Goal: Task Accomplishment & Management: Manage account settings

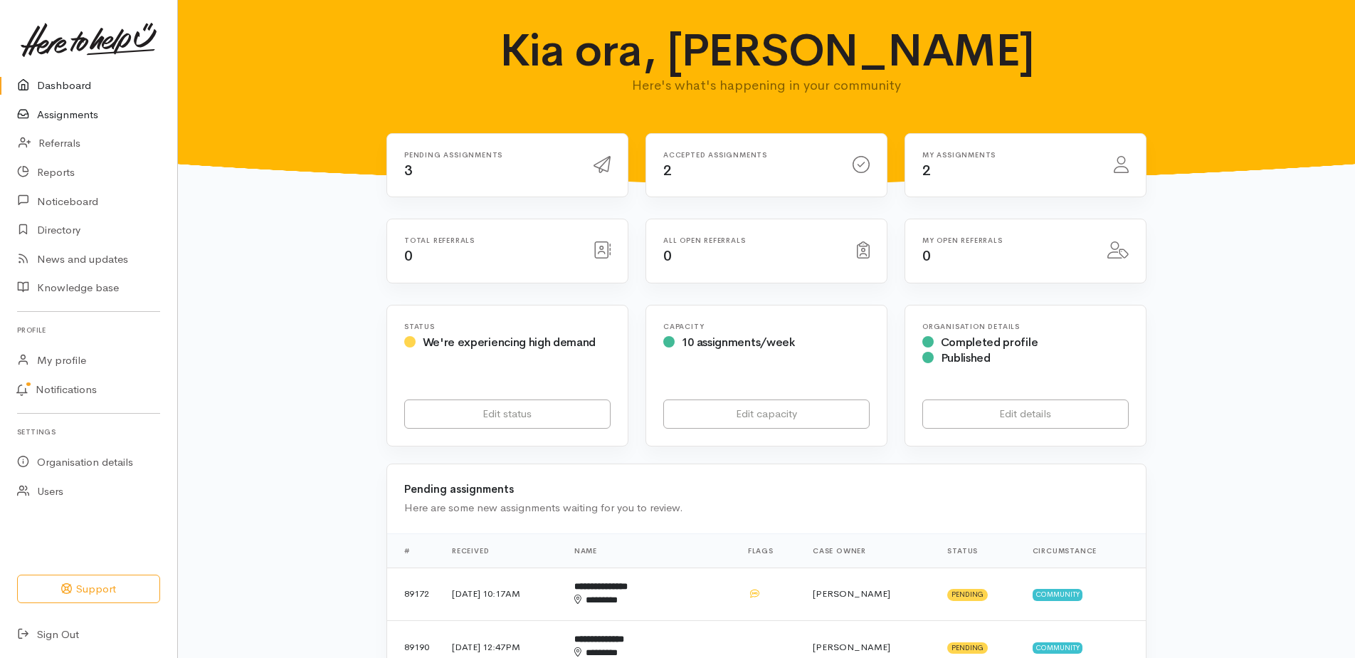
click at [65, 114] on link "Assignments" at bounding box center [88, 114] width 177 height 29
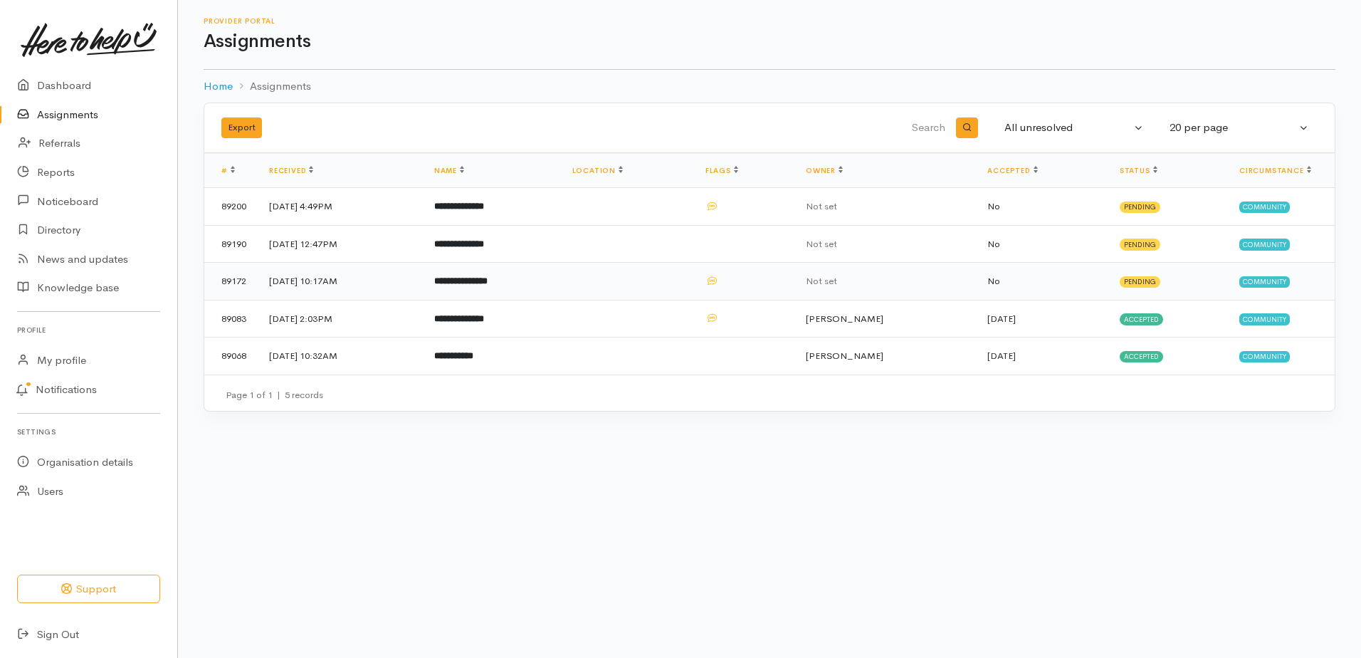
click at [487, 285] on b "**********" at bounding box center [460, 280] width 53 height 9
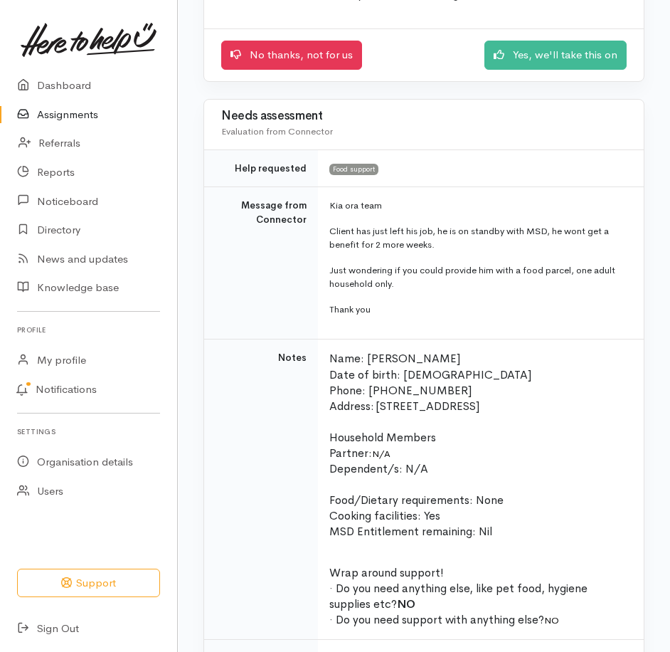
scroll to position [213, 0]
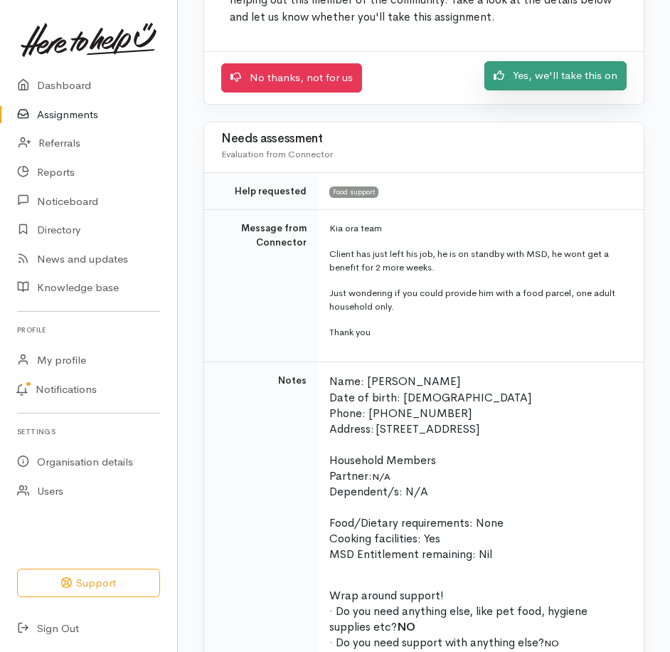
click at [526, 89] on link "Yes, we'll take this on" at bounding box center [556, 75] width 142 height 29
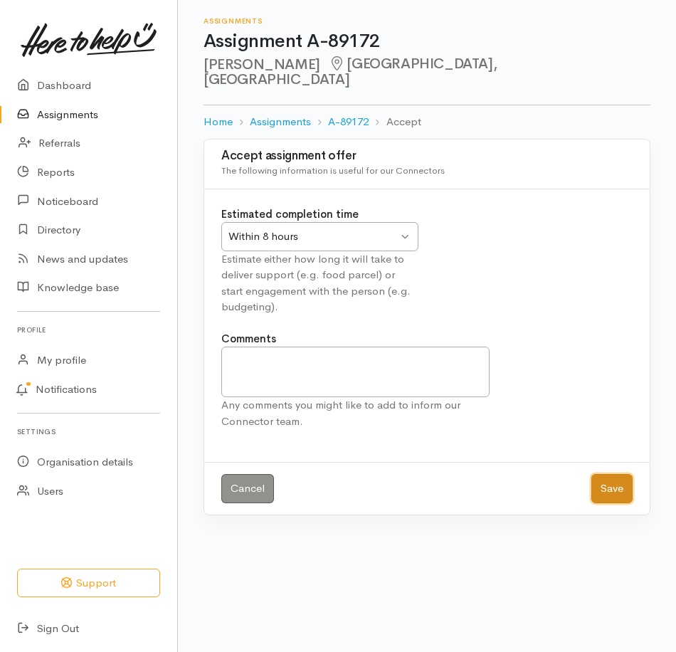
click at [598, 503] on button "Save" at bounding box center [611, 488] width 41 height 29
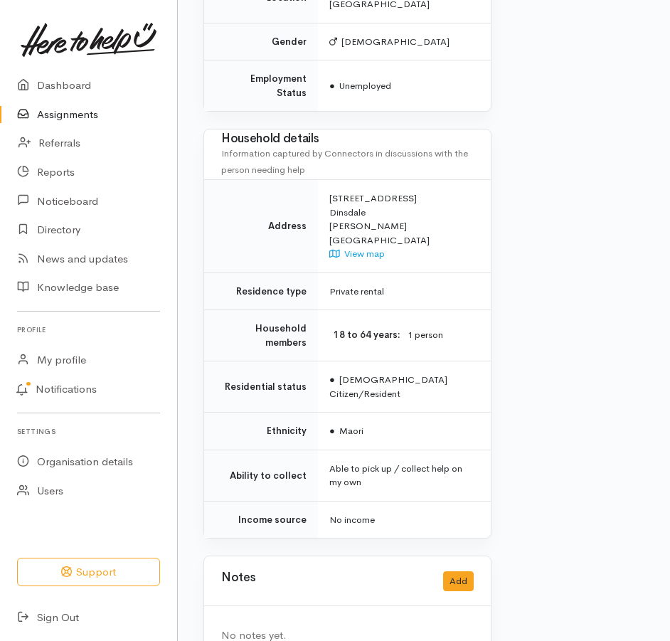
scroll to position [1210, 0]
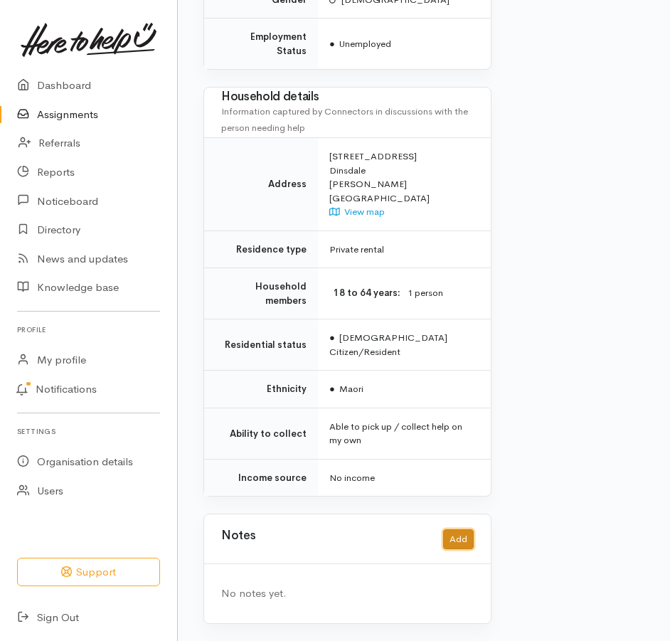
click at [463, 550] on button "Add" at bounding box center [458, 539] width 31 height 21
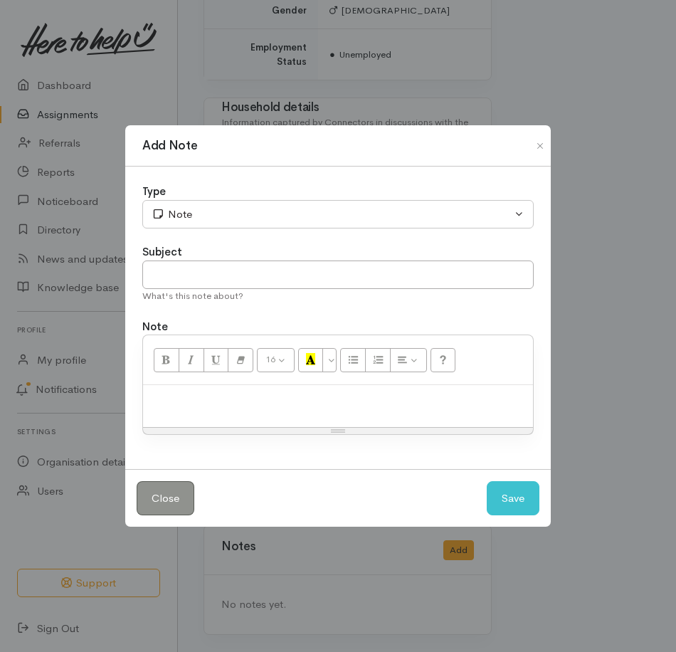
click at [274, 408] on p at bounding box center [338, 400] width 376 height 16
click at [504, 516] on button "Save" at bounding box center [513, 498] width 53 height 35
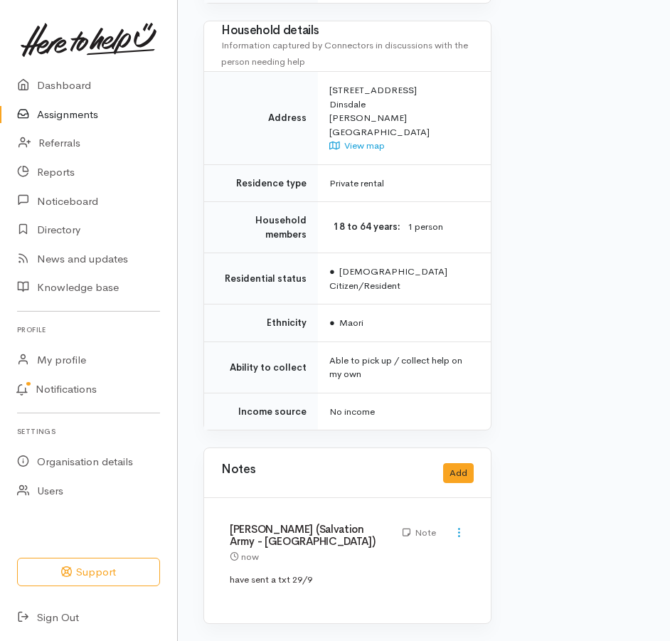
click at [67, 124] on link "Assignments" at bounding box center [88, 114] width 177 height 29
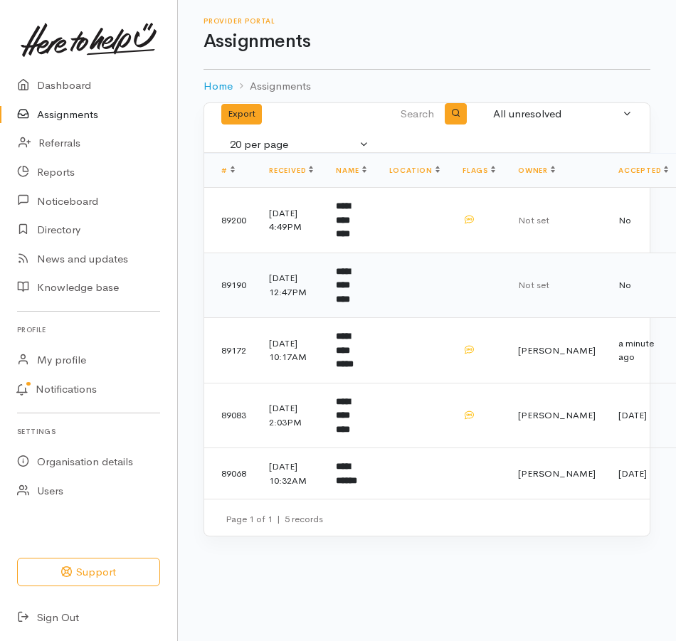
click at [350, 304] on b "**********" at bounding box center [343, 285] width 14 height 37
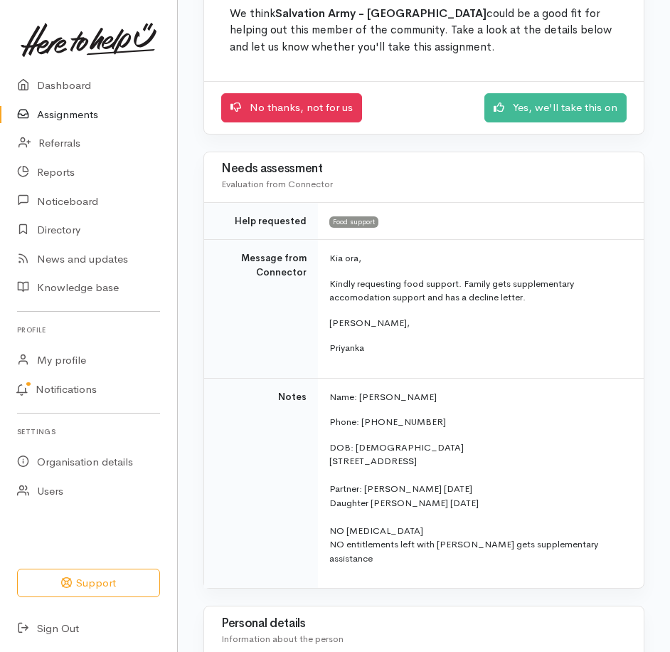
scroll to position [142, 0]
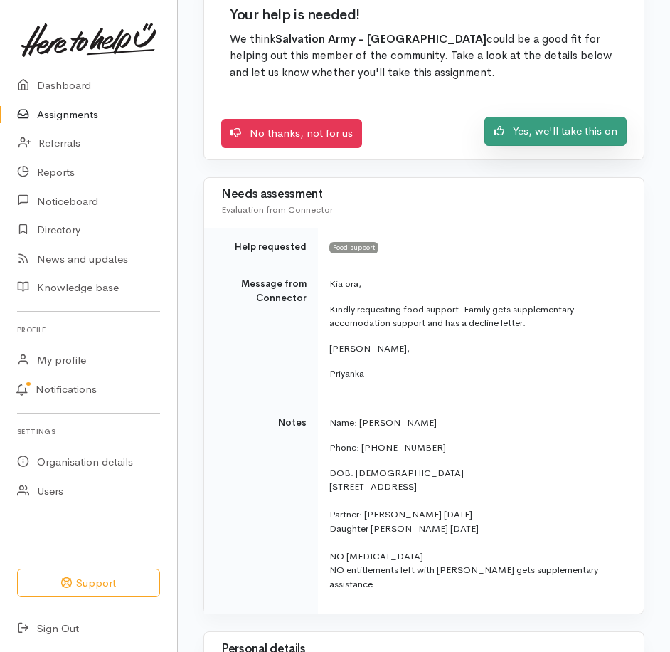
click at [513, 146] on link "Yes, we'll take this on" at bounding box center [556, 131] width 142 height 29
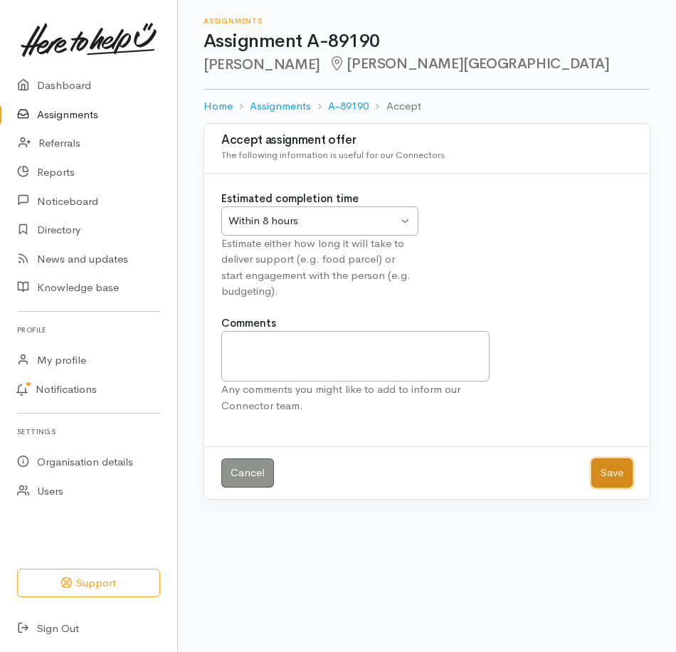
click at [604, 487] on button "Save" at bounding box center [611, 472] width 41 height 29
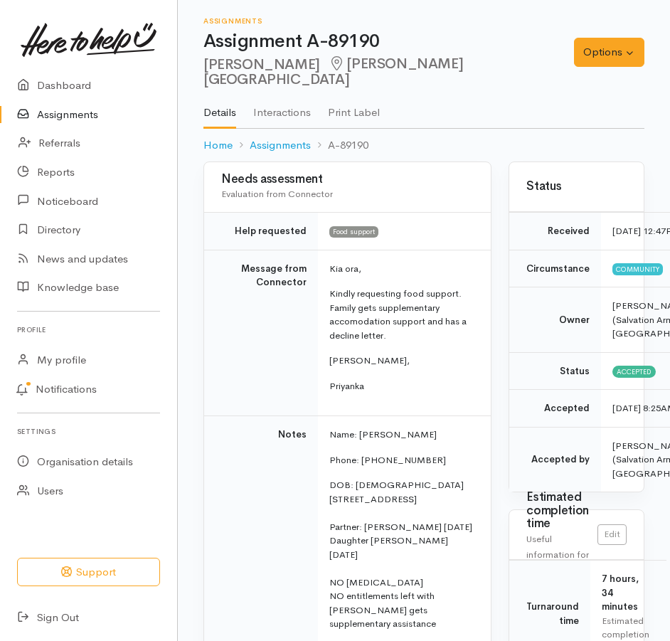
click at [66, 125] on link "Assignments" at bounding box center [88, 114] width 177 height 29
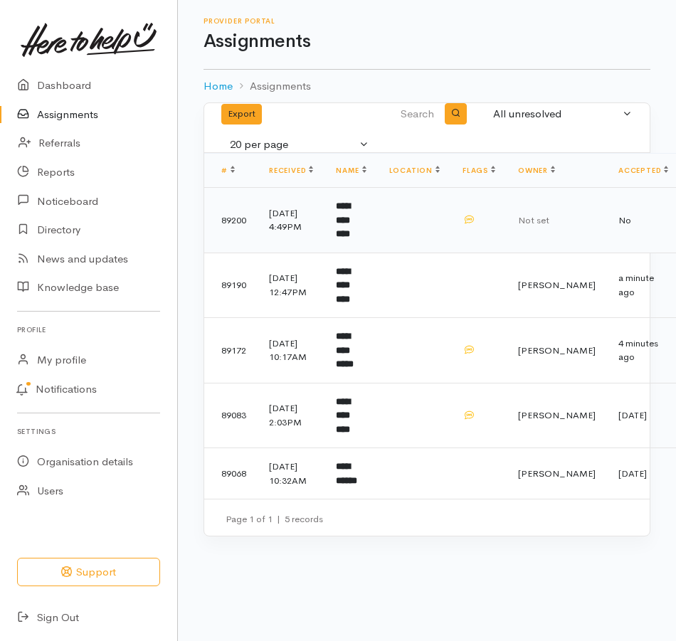
click at [350, 238] on b "**********" at bounding box center [343, 219] width 14 height 37
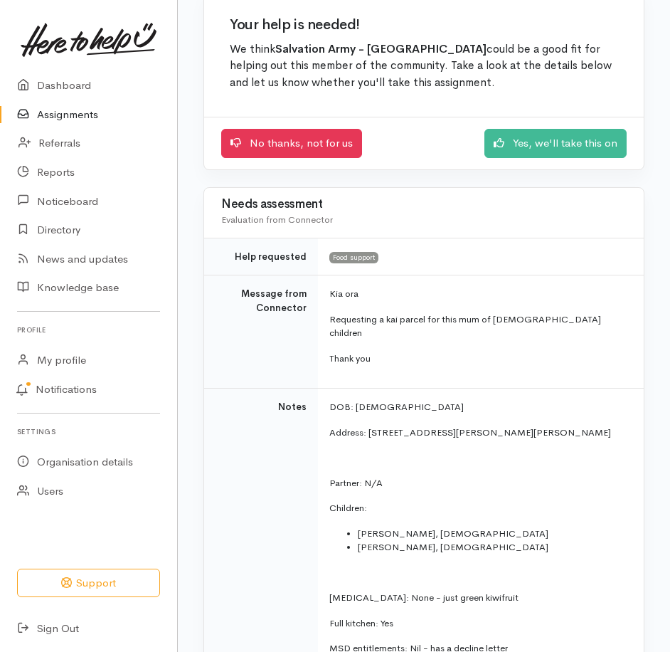
scroll to position [142, 0]
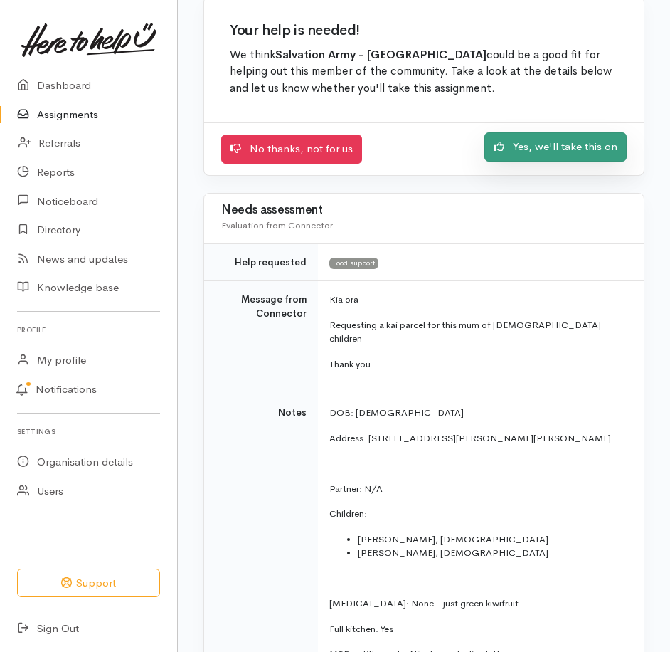
click at [496, 162] on link "Yes, we'll take this on" at bounding box center [556, 146] width 142 height 29
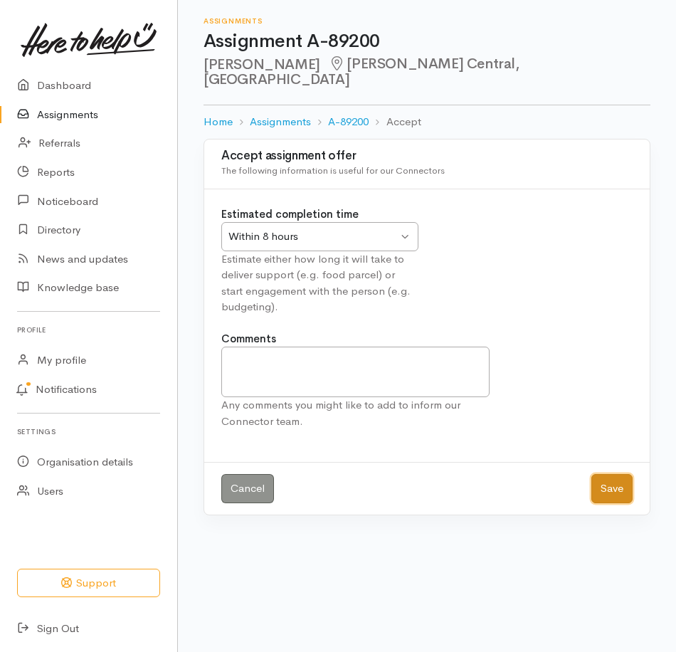
click at [613, 503] on button "Save" at bounding box center [611, 488] width 41 height 29
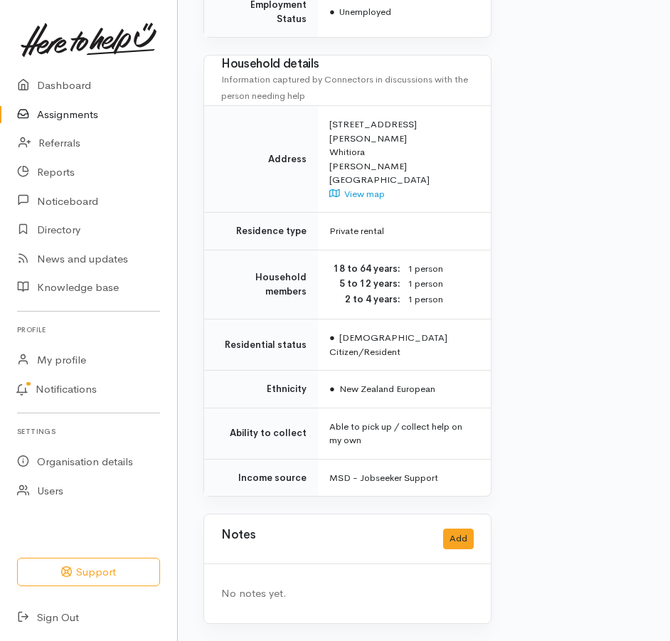
scroll to position [1187, 0]
click at [452, 529] on button "Add" at bounding box center [458, 539] width 31 height 21
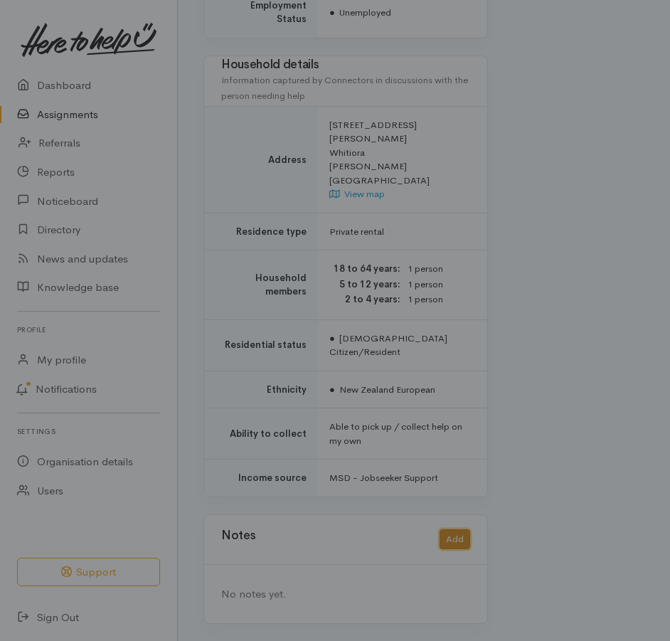
scroll to position [1176, 0]
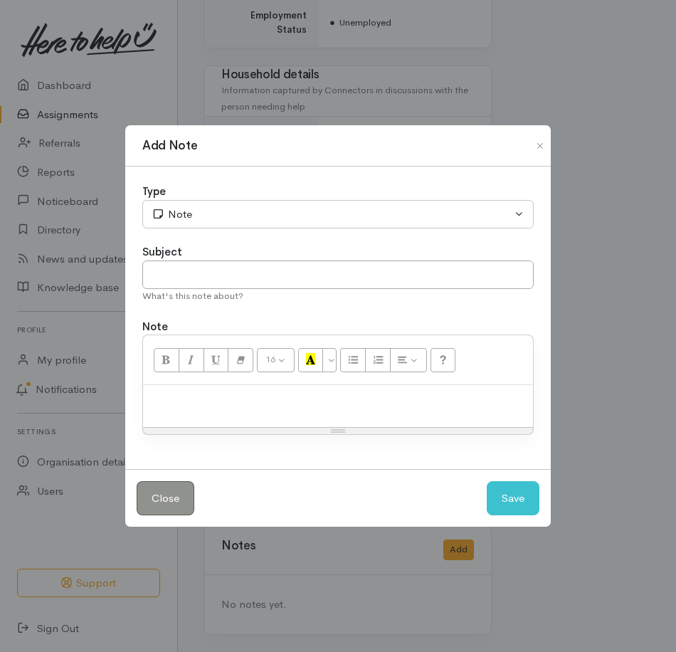
click at [233, 407] on p at bounding box center [338, 400] width 376 height 16
click at [517, 516] on button "Save" at bounding box center [513, 498] width 53 height 35
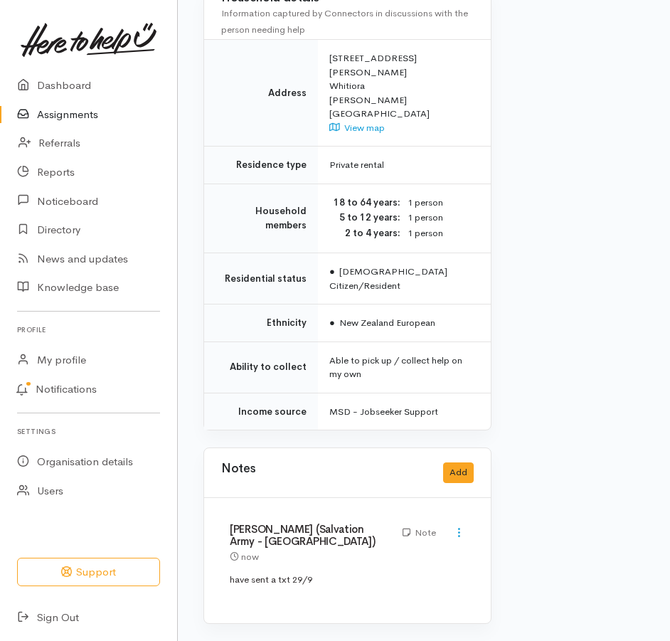
click at [85, 123] on link "Assignments" at bounding box center [88, 114] width 177 height 29
